Goal: Information Seeking & Learning: Check status

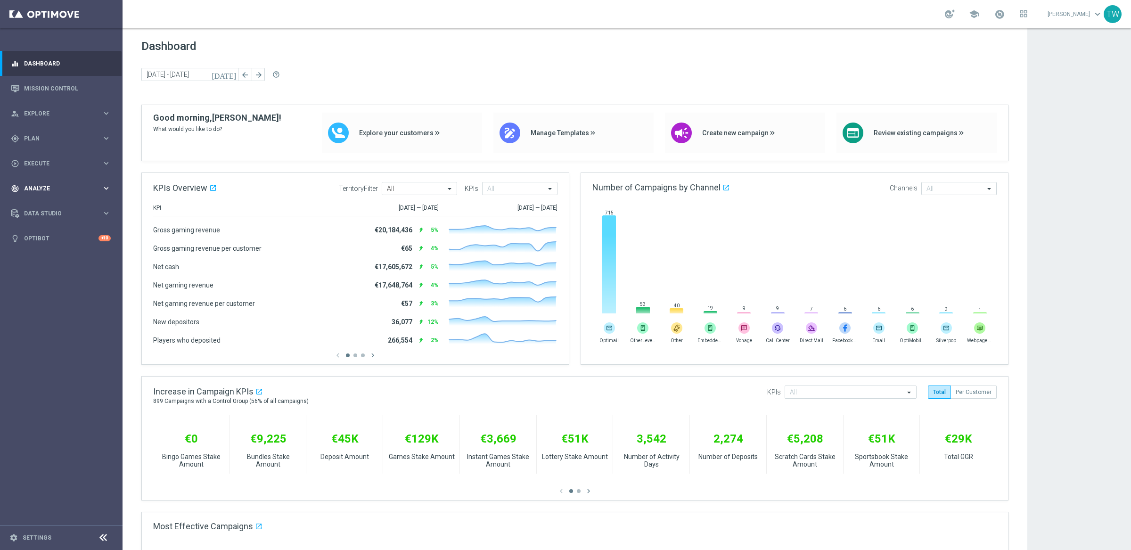
click at [79, 188] on span "Analyze" at bounding box center [63, 189] width 78 height 6
click at [39, 206] on link "Customer 360" at bounding box center [60, 208] width 73 height 8
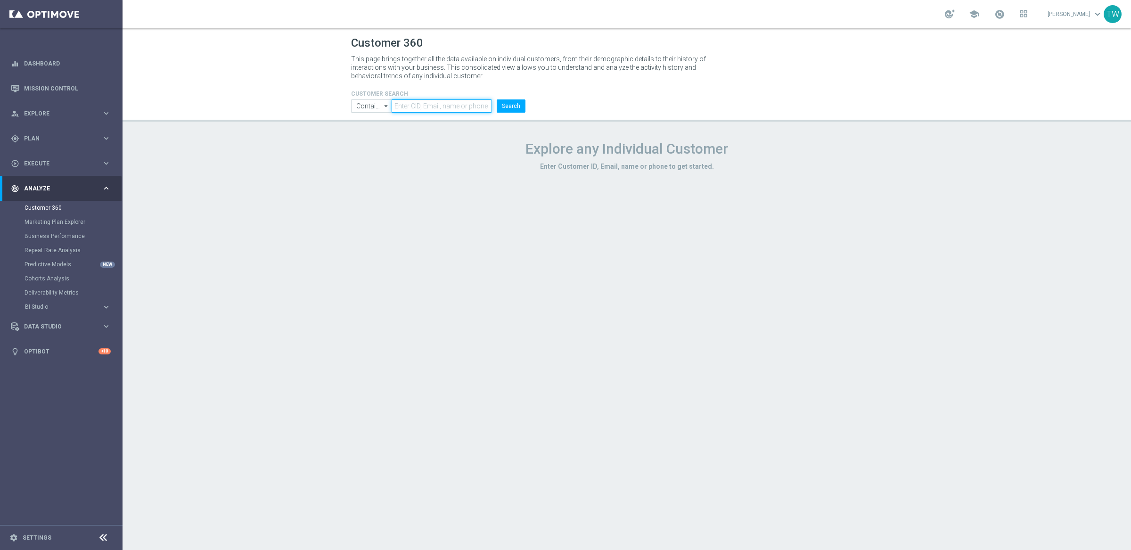
click at [430, 109] on input "text" at bounding box center [441, 105] width 100 height 13
paste input "21286958"
type input "21286958"
click at [510, 108] on button "Search" at bounding box center [511, 105] width 29 height 13
